Goal: Task Accomplishment & Management: Use online tool/utility

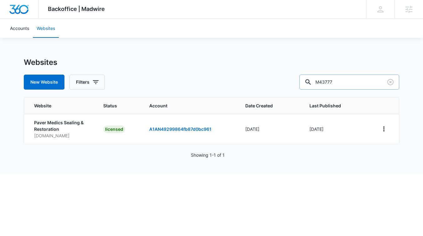
click at [355, 83] on input "M43777" at bounding box center [349, 82] width 100 height 15
paste input "322561"
click at [383, 130] on icon "View More" at bounding box center [383, 129] width 1 height 5
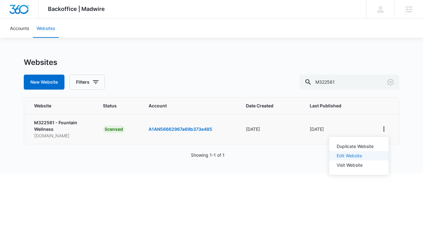
click at [347, 156] on link "Edit Website" at bounding box center [348, 155] width 25 height 5
click at [383, 129] on icon "View More" at bounding box center [384, 129] width 8 height 8
click at [355, 158] on link "Edit Website" at bounding box center [348, 155] width 25 height 5
click at [381, 130] on icon "View More" at bounding box center [384, 129] width 8 height 8
click at [354, 165] on link "Visit Website" at bounding box center [349, 165] width 26 height 5
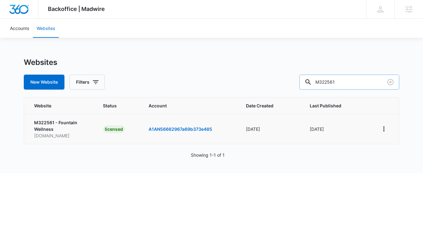
click at [366, 81] on input "M322561" at bounding box center [349, 82] width 100 height 15
paste input "790"
type input "M32790"
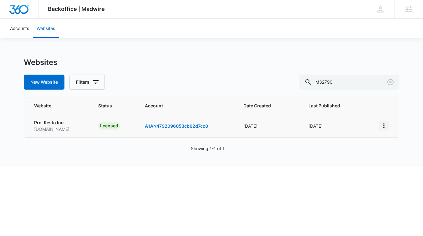
click at [387, 126] on icon "View More" at bounding box center [384, 126] width 8 height 8
click at [355, 155] on link "Edit Website" at bounding box center [348, 152] width 25 height 5
click at [384, 126] on icon "View More" at bounding box center [384, 126] width 8 height 8
click at [383, 126] on icon "View More" at bounding box center [384, 126] width 8 height 8
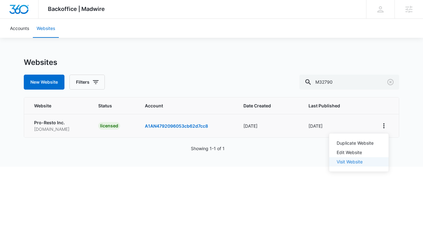
click at [352, 161] on link "Visit Website" at bounding box center [349, 161] width 26 height 5
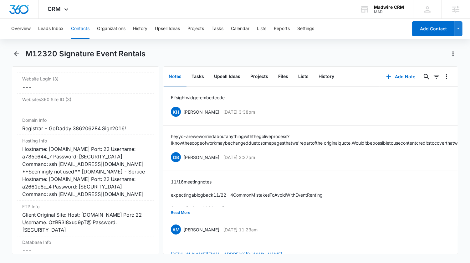
scroll to position [2662, 0]
